Goal: Book appointment/travel/reservation

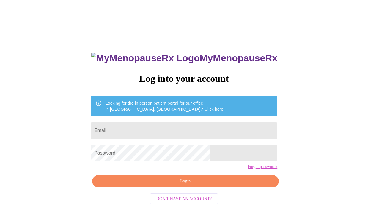
click at [160, 123] on input "Email" at bounding box center [184, 130] width 187 height 17
type input "[EMAIL_ADDRESS][DOMAIN_NAME]"
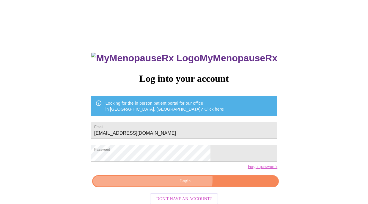
click at [181, 185] on span "Login" at bounding box center [185, 180] width 173 height 7
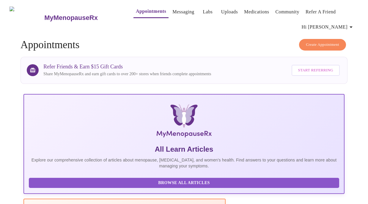
scroll to position [8, 0]
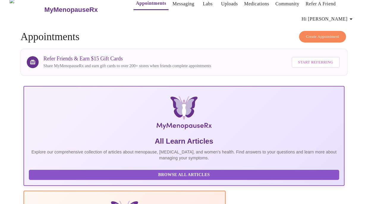
click at [316, 33] on span "Create Appointment" at bounding box center [322, 36] width 33 height 7
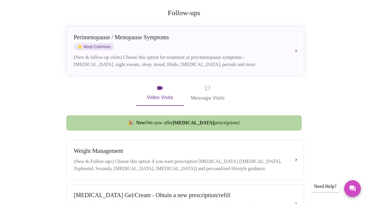
scroll to position [121, 0]
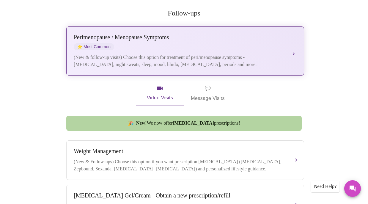
click at [195, 54] on div "(New & follow-up visits) Choose this option for treatment of peri/menopause sym…" at bounding box center [179, 61] width 211 height 14
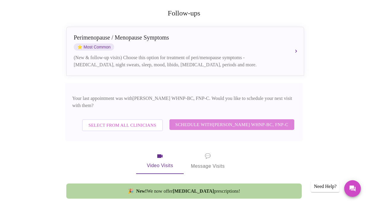
click at [194, 121] on span "Schedule with [PERSON_NAME] WHNP-BC, FNP-C" at bounding box center [231, 125] width 113 height 8
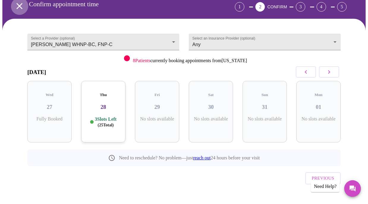
click at [18, 2] on icon "open drawer" at bounding box center [19, 6] width 10 height 10
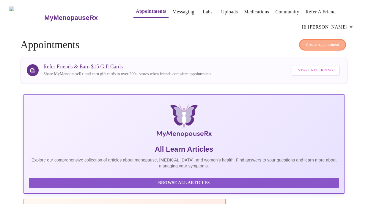
click at [312, 42] on span "Create Appointment" at bounding box center [322, 44] width 33 height 7
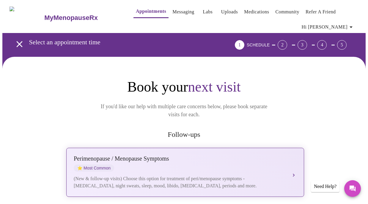
click at [172, 164] on div "[MEDICAL_DATA] / Menopause Symptoms ⭐ Most Common (New & follow-up visits) Choo…" at bounding box center [185, 172] width 223 height 34
click at [238, 162] on div "[MEDICAL_DATA] / Menopause Symptoms ⭐ Most Common" at bounding box center [179, 163] width 211 height 16
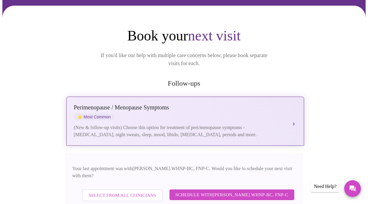
scroll to position [52, 0]
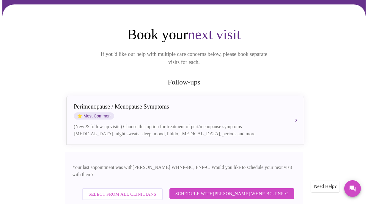
click at [223, 189] on span "Schedule with [PERSON_NAME] WHNP-BC, FNP-C" at bounding box center [231, 193] width 113 height 8
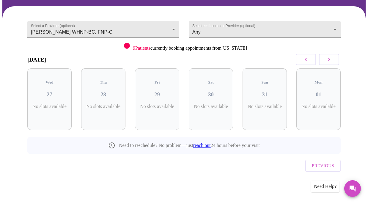
scroll to position [38, 0]
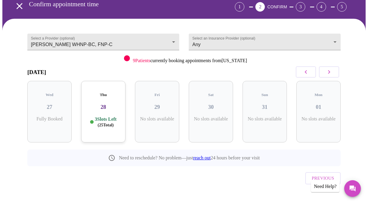
click at [330, 68] on icon "button" at bounding box center [328, 71] width 7 height 7
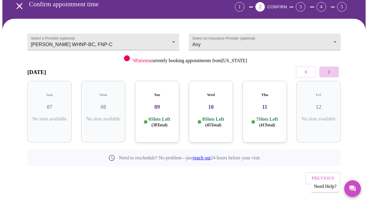
click at [330, 68] on icon "button" at bounding box center [328, 71] width 7 height 7
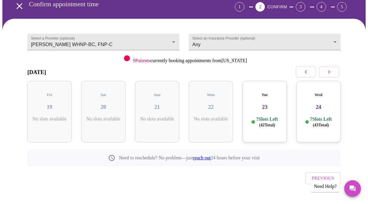
click at [312, 104] on h3 "24" at bounding box center [318, 107] width 35 height 7
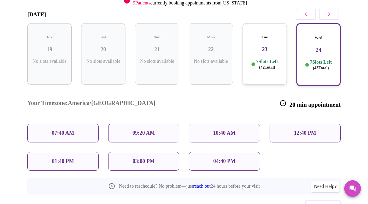
scroll to position [99, 0]
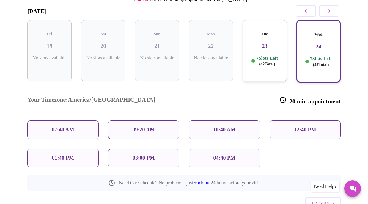
click at [156, 120] on div "09:20 AM" at bounding box center [143, 129] width 71 height 19
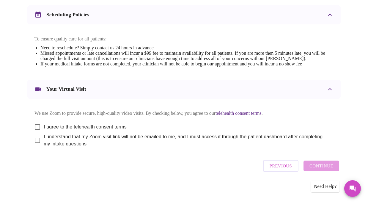
scroll to position [244, 0]
click at [35, 123] on input "I agree to the telehealth consent terms" at bounding box center [37, 127] width 12 height 12
checkbox input "true"
click at [34, 139] on input "I understand that my Zoom visit link will not be emailed to me, and I must acce…" at bounding box center [37, 140] width 12 height 12
checkbox input "true"
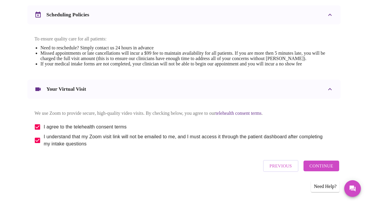
click at [325, 167] on span "Continue" at bounding box center [321, 166] width 24 height 8
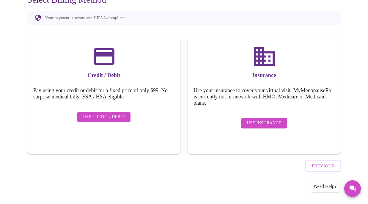
scroll to position [57, 0]
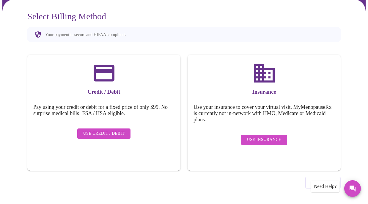
click at [257, 142] on div "Use Insurance" at bounding box center [263, 140] width 141 height 16
click at [256, 136] on span "Use Insurance" at bounding box center [264, 139] width 34 height 7
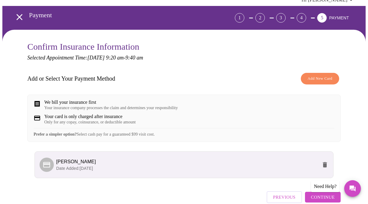
scroll to position [62, 0]
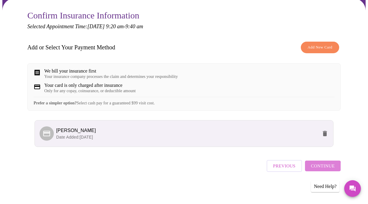
click at [323, 170] on span "Continue" at bounding box center [323, 166] width 24 height 8
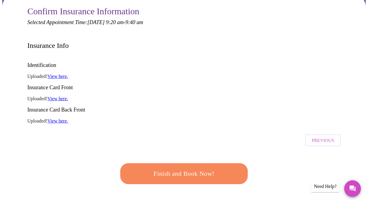
click at [184, 168] on span "Finish and Book Now!" at bounding box center [184, 173] width 110 height 11
